Goal: Information Seeking & Learning: Understand process/instructions

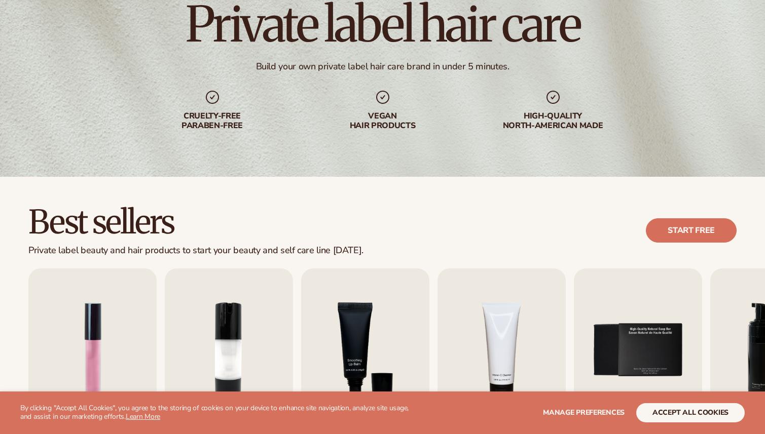
scroll to position [229, 0]
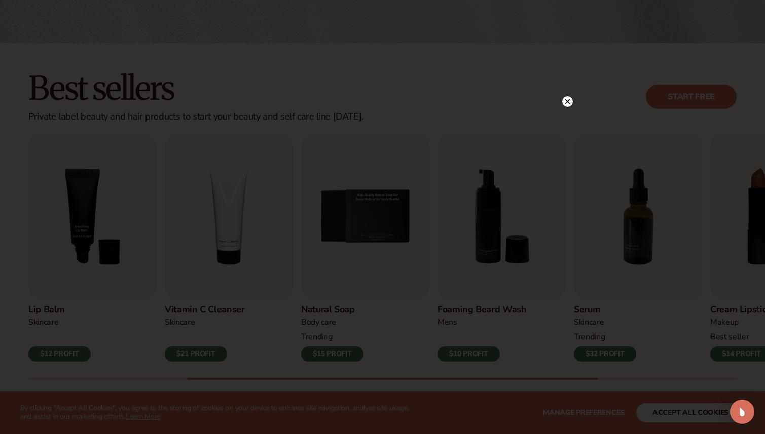
click at [567, 101] on icon at bounding box center [567, 101] width 5 height 5
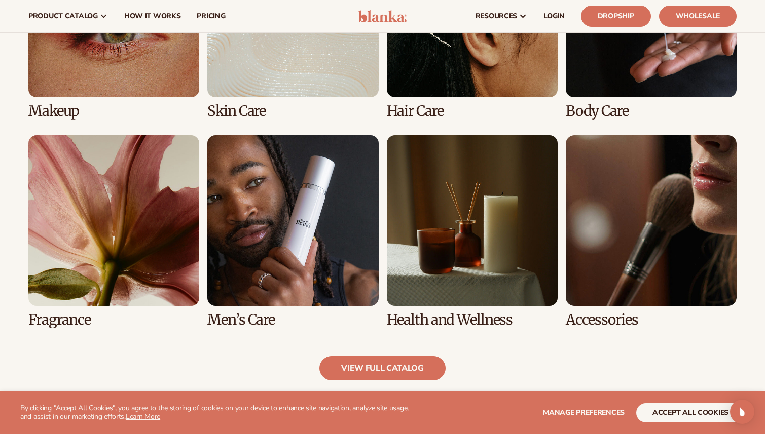
scroll to position [856, 0]
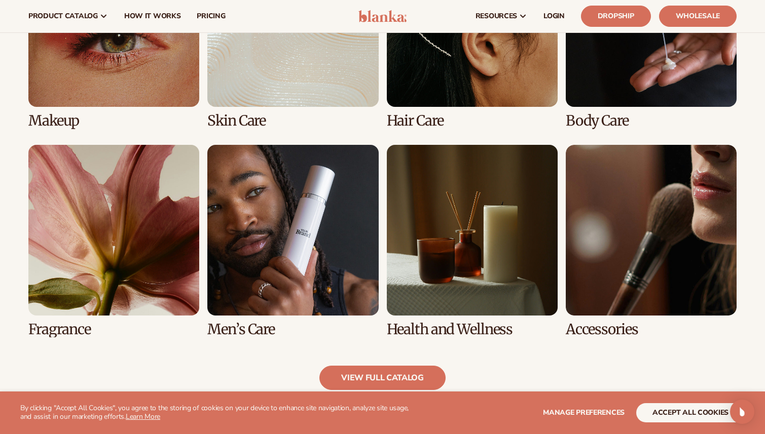
click at [489, 55] on link "3 / 8" at bounding box center [472, 32] width 171 height 193
click at [150, 15] on span "How It Works" at bounding box center [152, 16] width 57 height 8
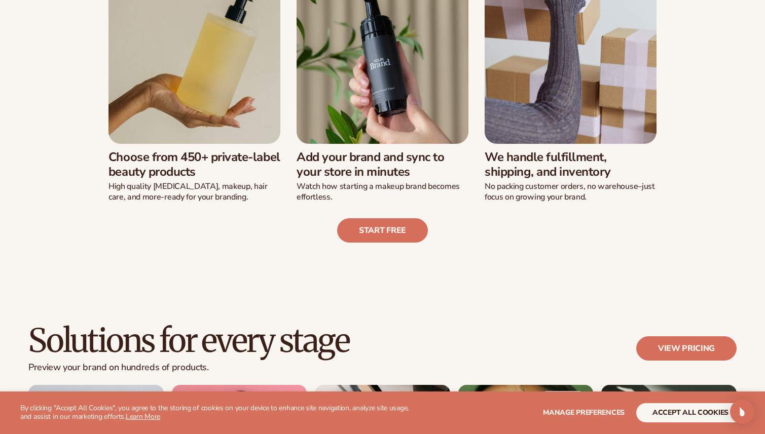
scroll to position [562, 0]
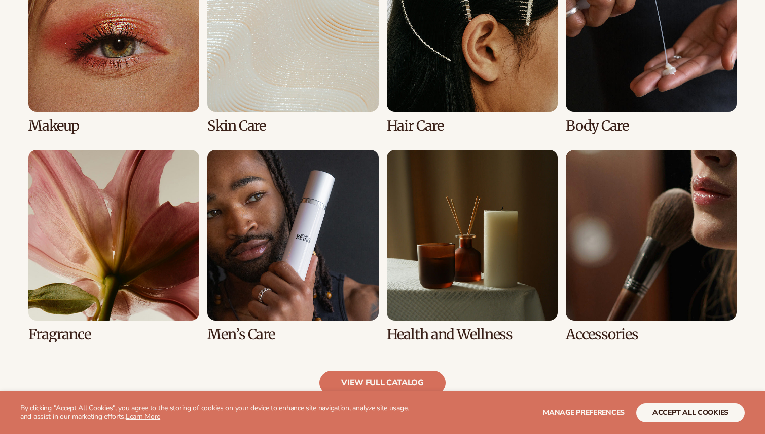
scroll to position [856, 0]
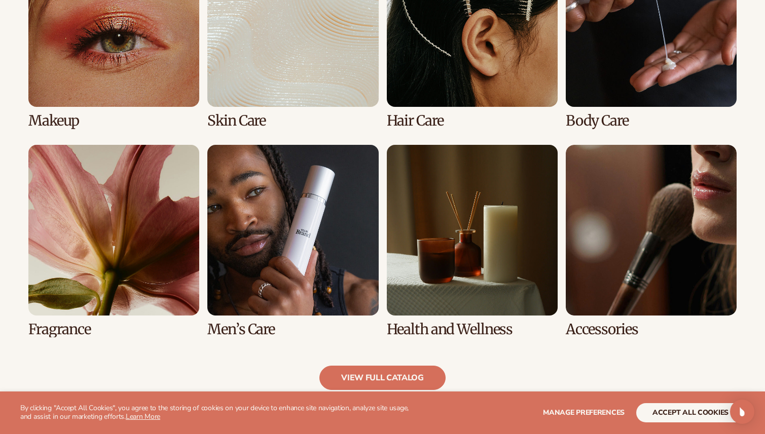
click at [459, 39] on link "3 / 8" at bounding box center [472, 32] width 171 height 193
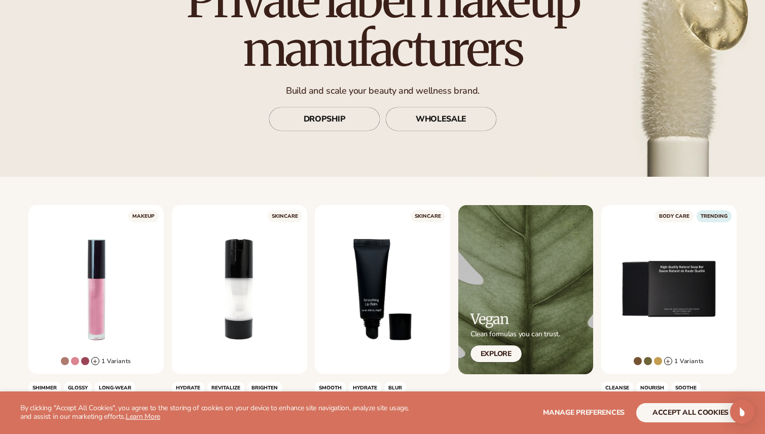
scroll to position [120, 0]
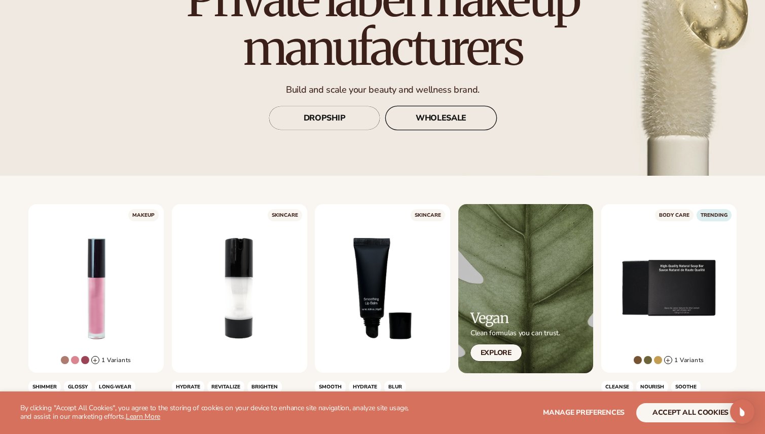
click at [461, 110] on link "WHOLESALE" at bounding box center [440, 118] width 111 height 24
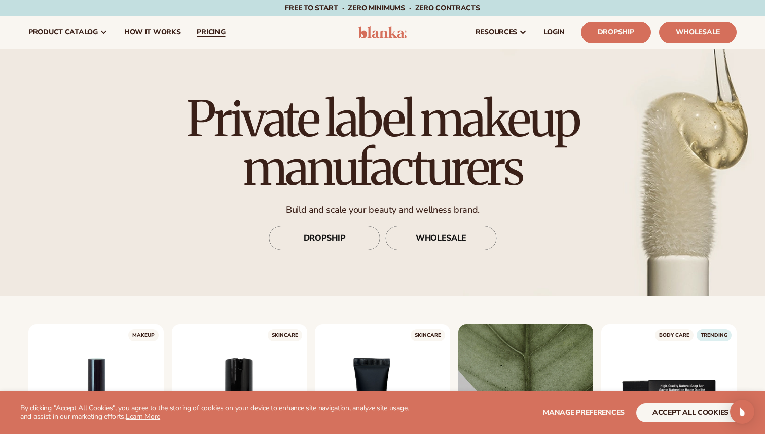
click at [210, 33] on span "pricing" at bounding box center [211, 32] width 28 height 8
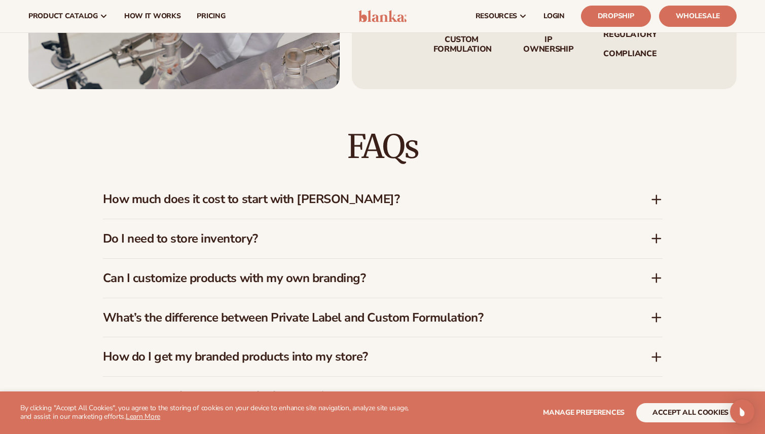
scroll to position [1509, 0]
click at [292, 202] on h3 "How much does it cost to start with Blanka?" at bounding box center [361, 200] width 517 height 15
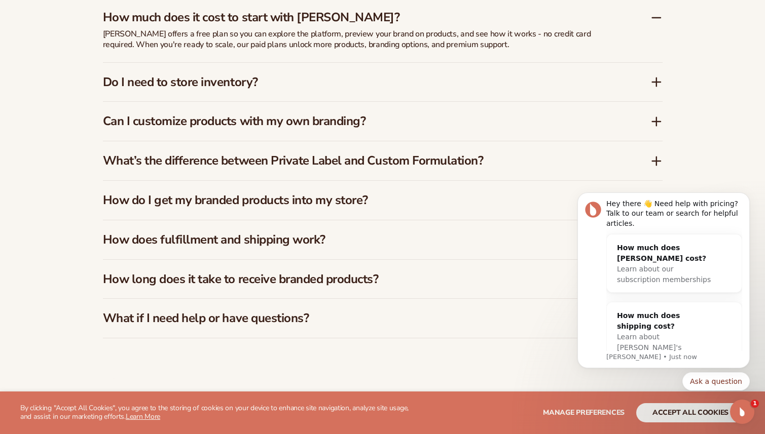
scroll to position [1694, 0]
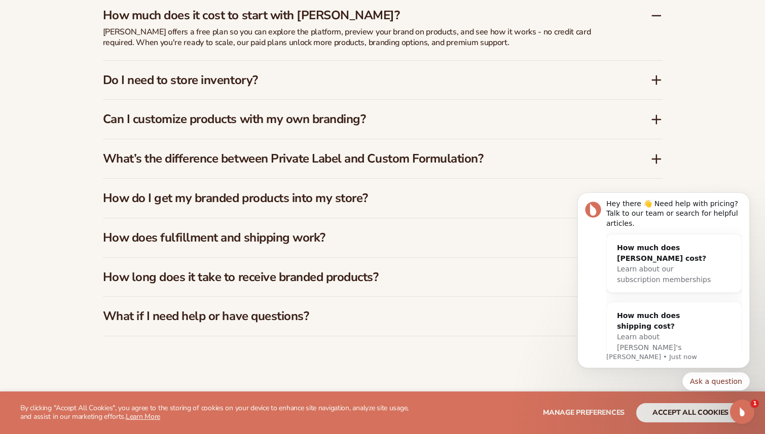
click at [349, 206] on h3 "How do I get my branded products into my store?" at bounding box center [361, 198] width 517 height 15
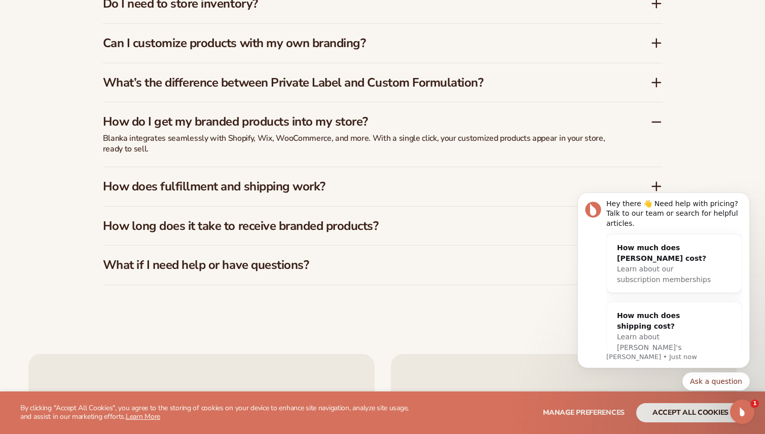
scroll to position [1773, 0]
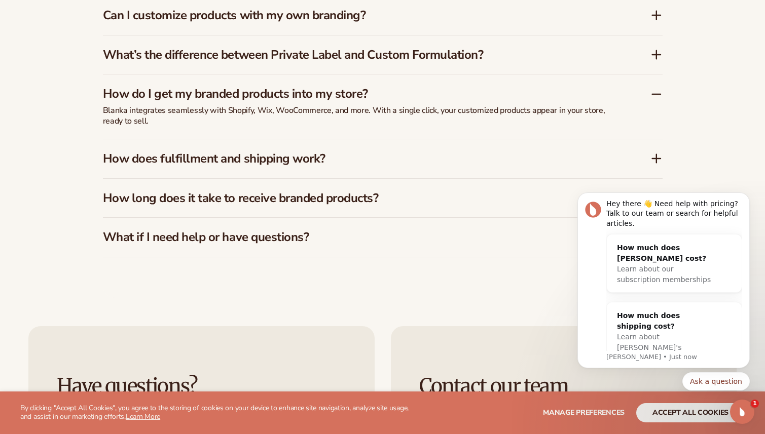
click at [346, 171] on div "How does fulfillment and shipping work?" at bounding box center [383, 158] width 560 height 39
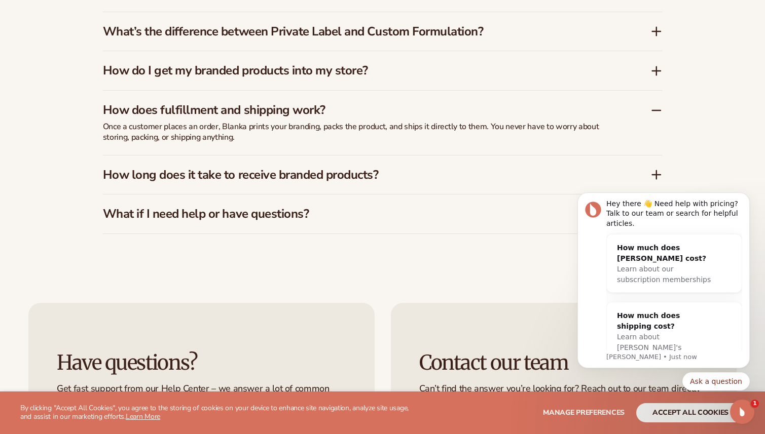
scroll to position [1800, 0]
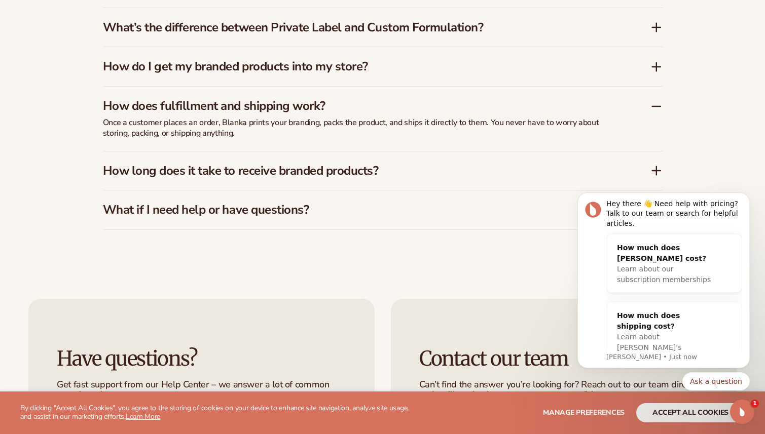
click at [346, 172] on h3 "How long does it take to receive branded products?" at bounding box center [361, 171] width 517 height 15
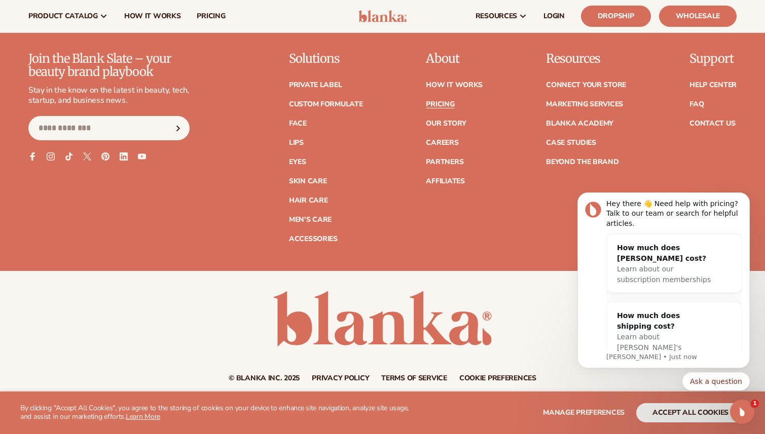
scroll to position [2293, 0]
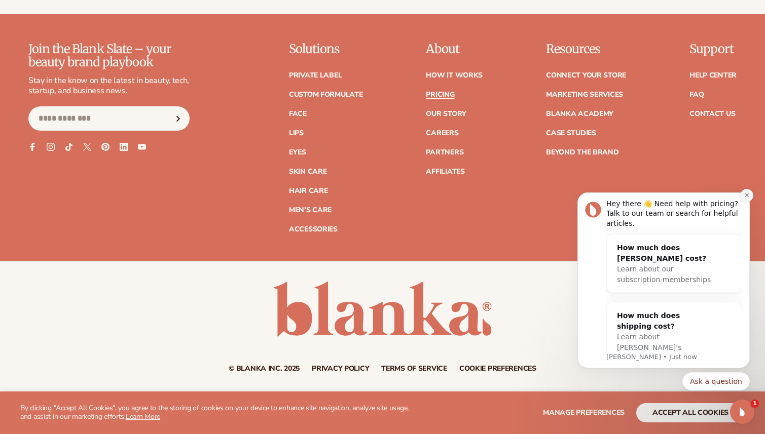
click at [749, 194] on icon "Dismiss notification" at bounding box center [747, 196] width 6 height 6
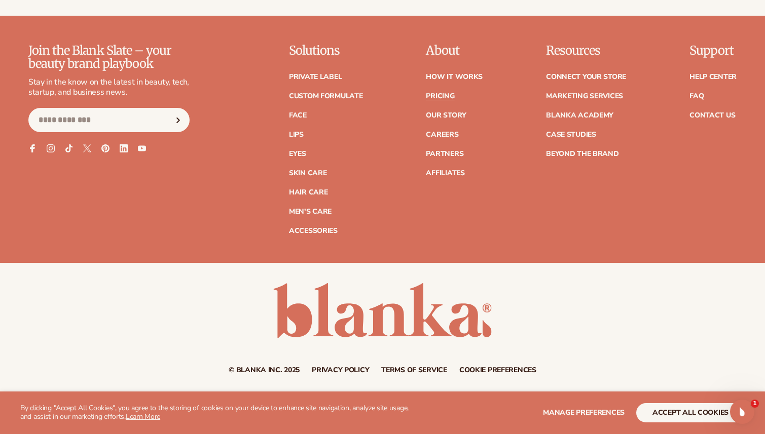
scroll to position [2289, 0]
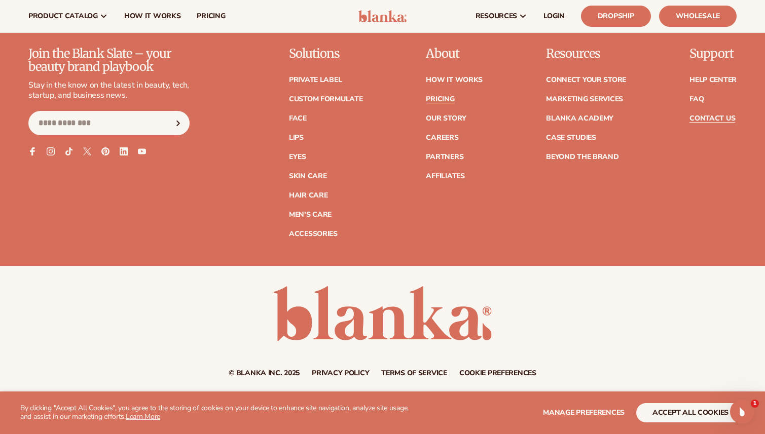
click at [706, 118] on link "Contact Us" at bounding box center [712, 118] width 46 height 7
